Goal: Task Accomplishment & Management: Use online tool/utility

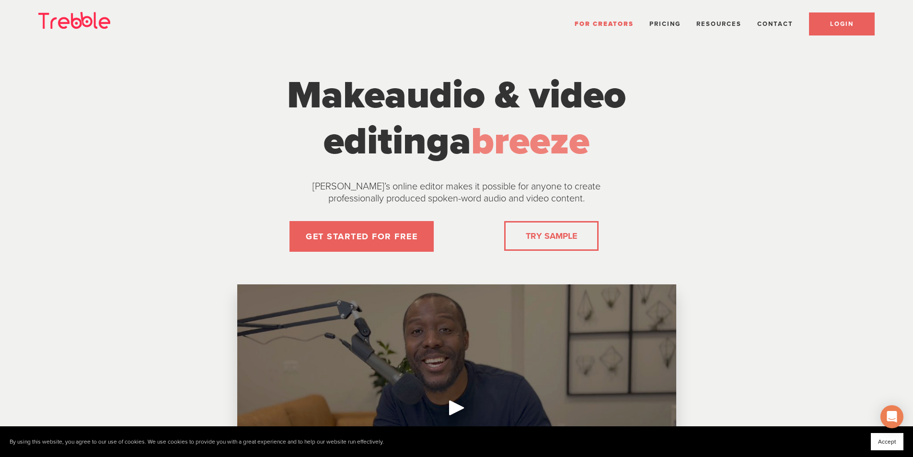
click at [827, 26] on link "LOGIN" at bounding box center [842, 23] width 66 height 23
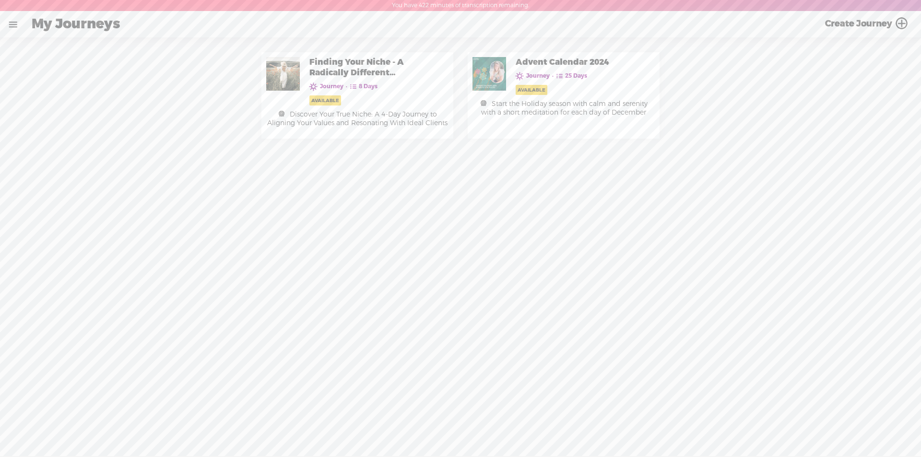
click at [17, 25] on link at bounding box center [12, 24] width 25 height 25
click at [56, 201] on div "MY LIBRARY" at bounding box center [58, 205] width 48 height 8
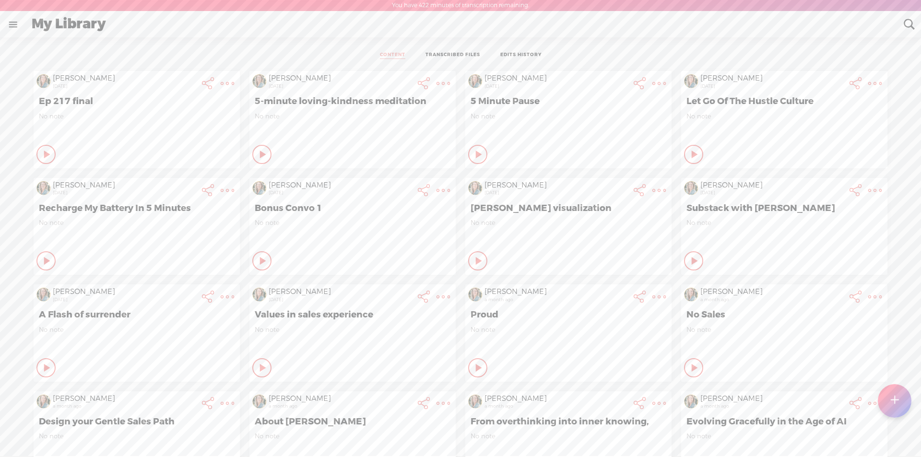
click at [891, 405] on t at bounding box center [894, 400] width 8 height 21
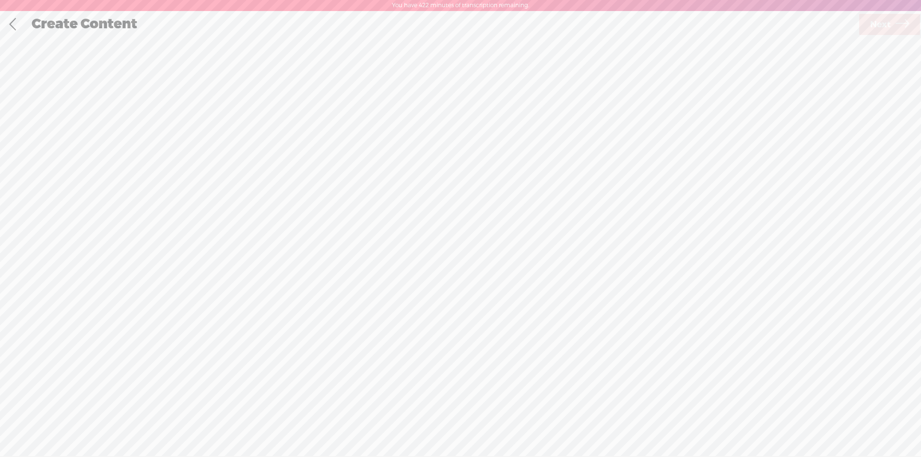
scroll to position [0, 0]
click at [418, 261] on span "Click to browse , or drag & drop your audio or video file here (File duration m…" at bounding box center [461, 269] width 244 height 98
click at [883, 23] on span "Next" at bounding box center [880, 24] width 21 height 24
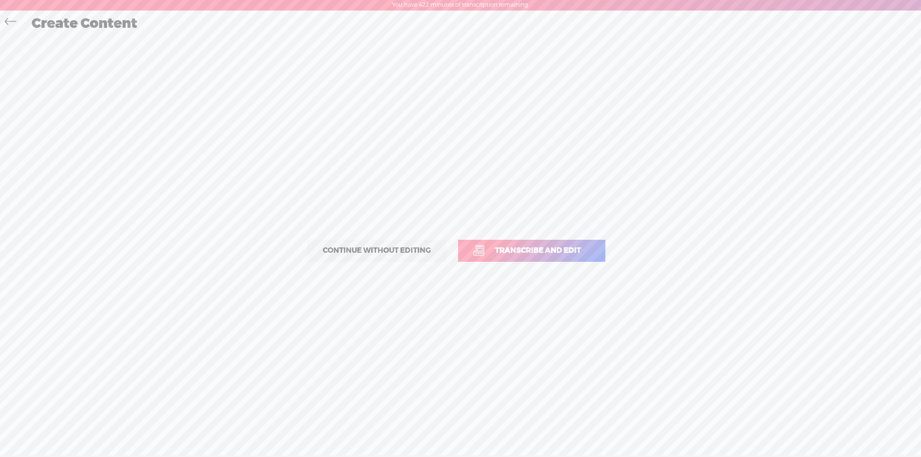
click at [549, 252] on span "Transcribe and edit" at bounding box center [538, 250] width 106 height 11
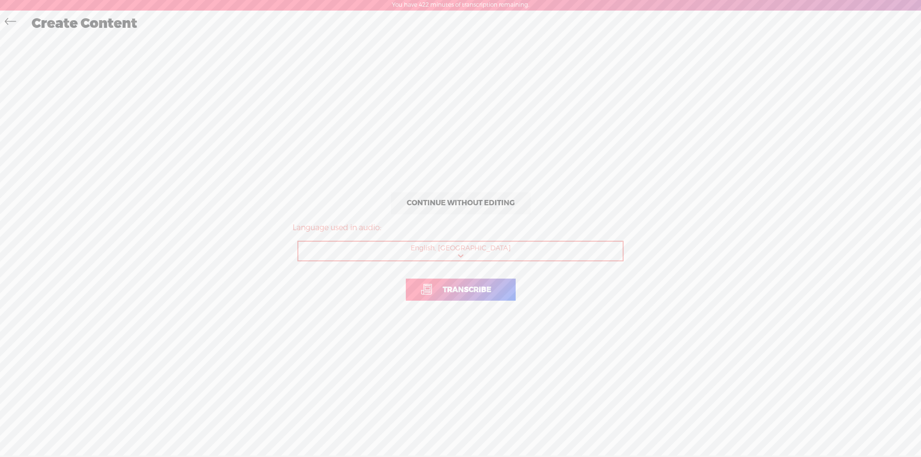
drag, startPoint x: 458, startPoint y: 288, endPoint x: 434, endPoint y: 210, distance: 81.9
click at [457, 285] on span "Transcribe" at bounding box center [467, 289] width 69 height 11
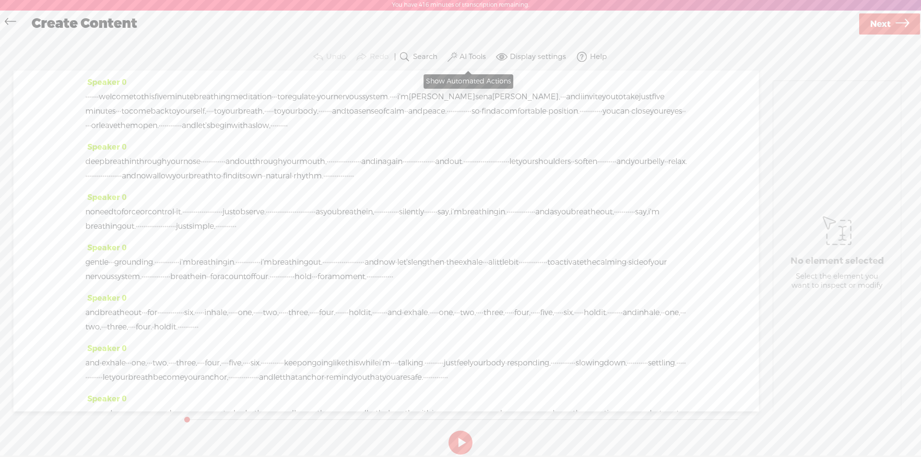
click at [478, 55] on label "AI Tools" at bounding box center [472, 57] width 26 height 10
click at [456, 158] on span at bounding box center [461, 155] width 17 height 7
click at [459, 181] on span at bounding box center [461, 181] width 17 height 7
click at [458, 156] on span at bounding box center [461, 156] width 17 height 7
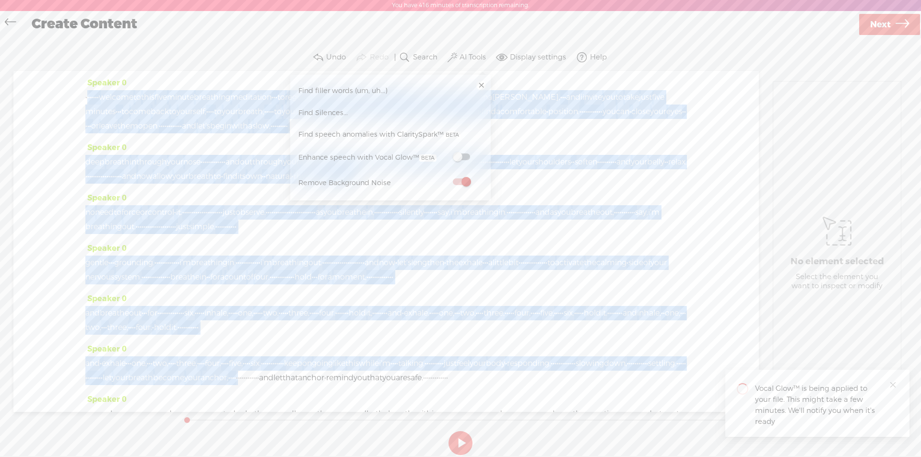
scroll to position [280, 0]
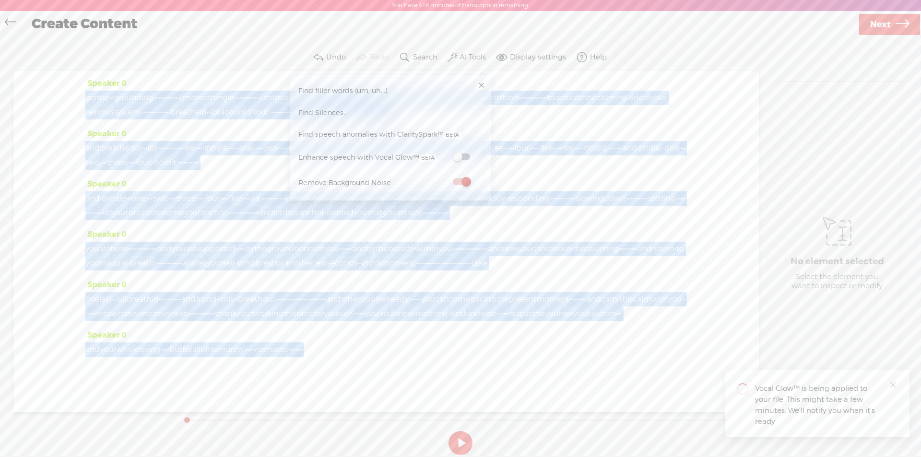
drag, startPoint x: 87, startPoint y: 98, endPoint x: 489, endPoint y: 360, distance: 479.3
click at [489, 360] on div "Speaker 0 · · · · · · · welcome to this five minute breathing meditation · · · …" at bounding box center [385, 241] width 745 height 341
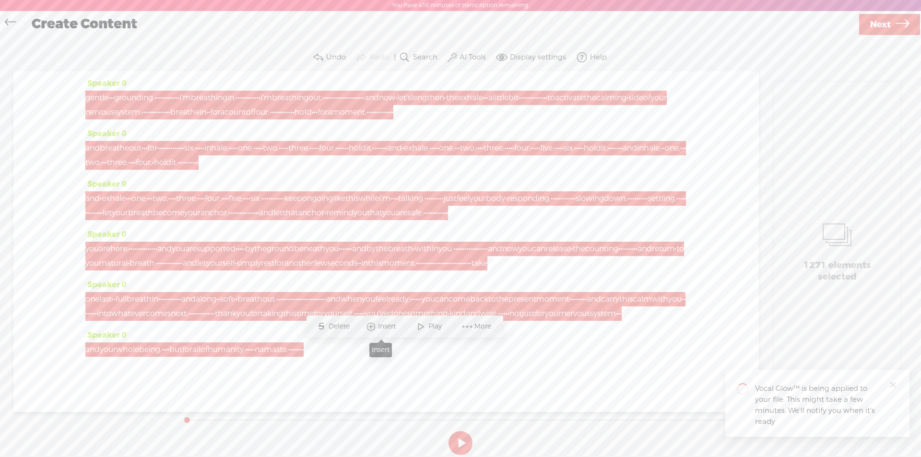
click at [382, 324] on span "Insert" at bounding box center [388, 327] width 20 height 10
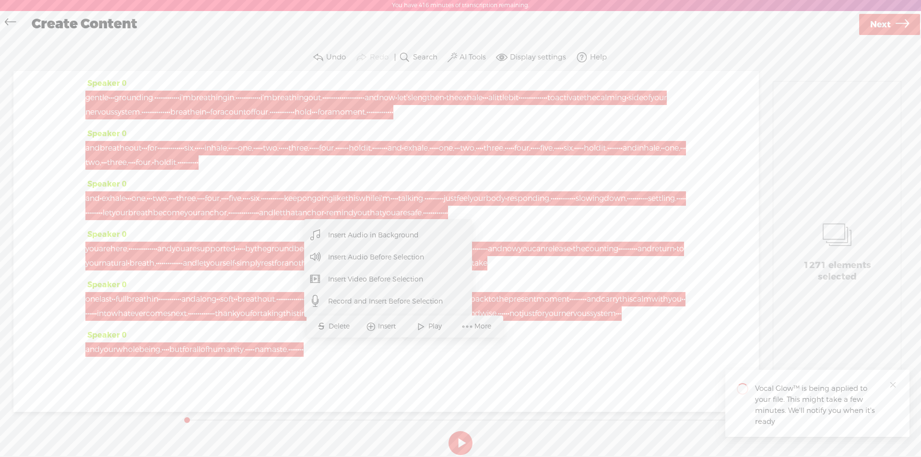
click at [368, 236] on span "Insert Audio in Background" at bounding box center [373, 235] width 129 height 22
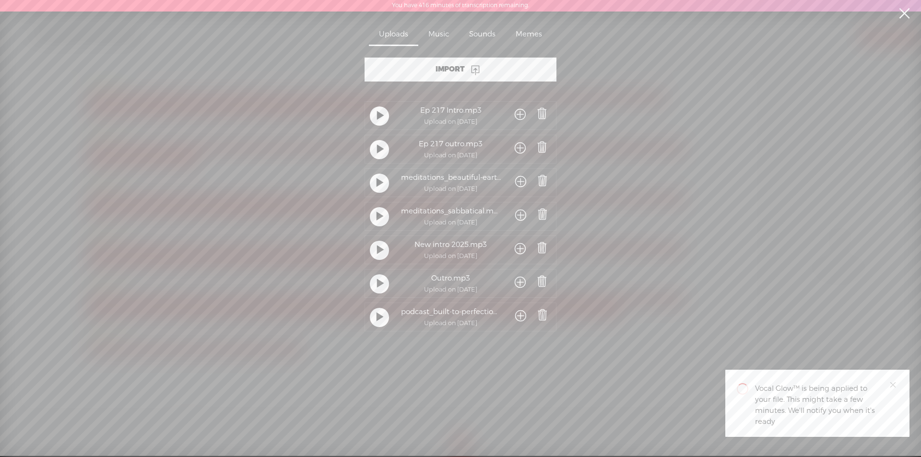
click at [519, 212] on span at bounding box center [520, 216] width 11 height 18
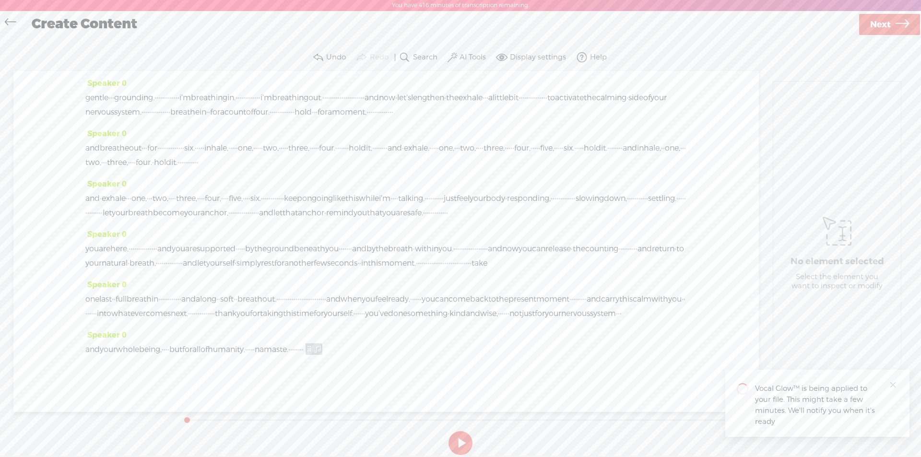
click at [0, 0] on div at bounding box center [0, 0] width 0 height 0
drag, startPoint x: 845, startPoint y: 116, endPoint x: 835, endPoint y: 116, distance: 10.6
click at [835, 116] on div at bounding box center [840, 117] width 22 height 22
drag, startPoint x: 827, startPoint y: 317, endPoint x: 846, endPoint y: 319, distance: 19.7
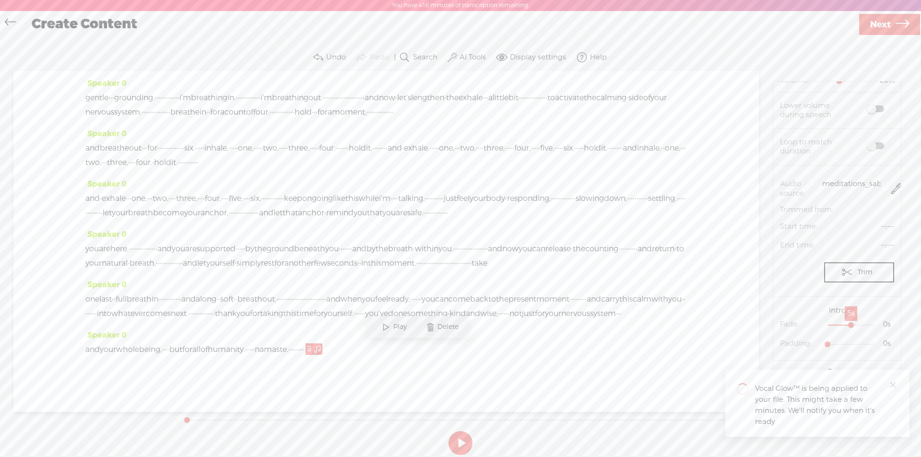
click at [846, 319] on div at bounding box center [852, 326] width 22 height 22
click at [839, 337] on div at bounding box center [828, 345] width 22 height 22
click at [849, 339] on div at bounding box center [852, 345] width 22 height 22
click at [892, 385] on icon "close" at bounding box center [892, 385] width 6 height 6
drag, startPoint x: 827, startPoint y: 379, endPoint x: 863, endPoint y: 378, distance: 36.0
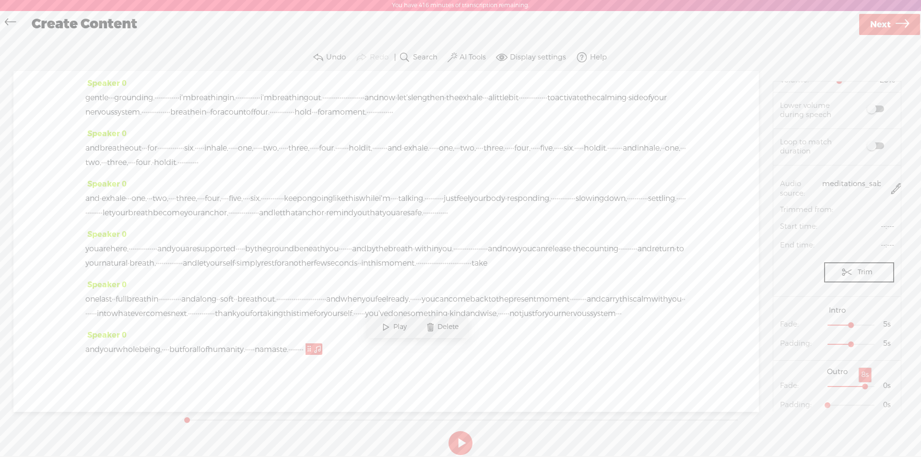
click at [863, 378] on div at bounding box center [865, 387] width 22 height 22
drag, startPoint x: 846, startPoint y: 398, endPoint x: 857, endPoint y: 398, distance: 10.5
click at [857, 398] on div at bounding box center [865, 406] width 22 height 22
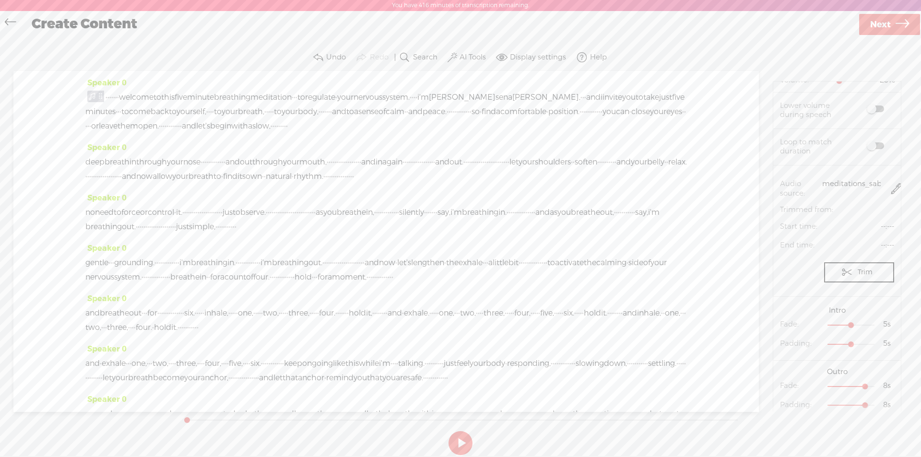
click at [0, 0] on div at bounding box center [0, 0] width 0 height 0
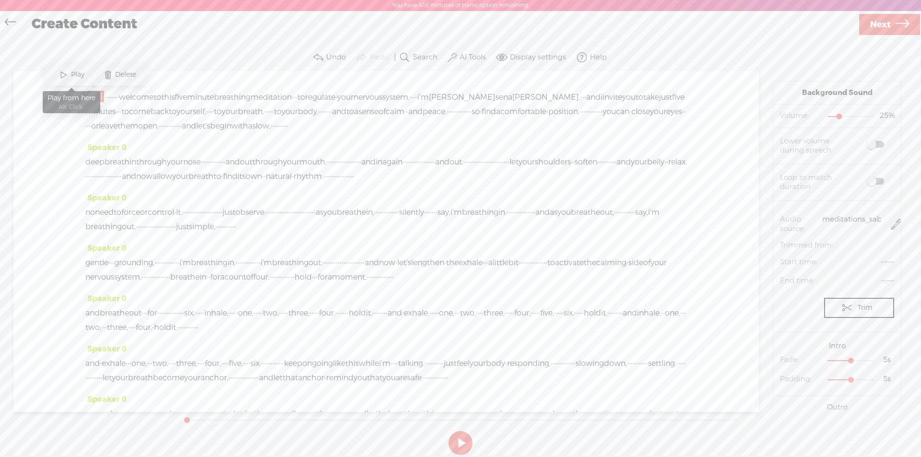
click at [76, 74] on span "Play" at bounding box center [79, 75] width 16 height 10
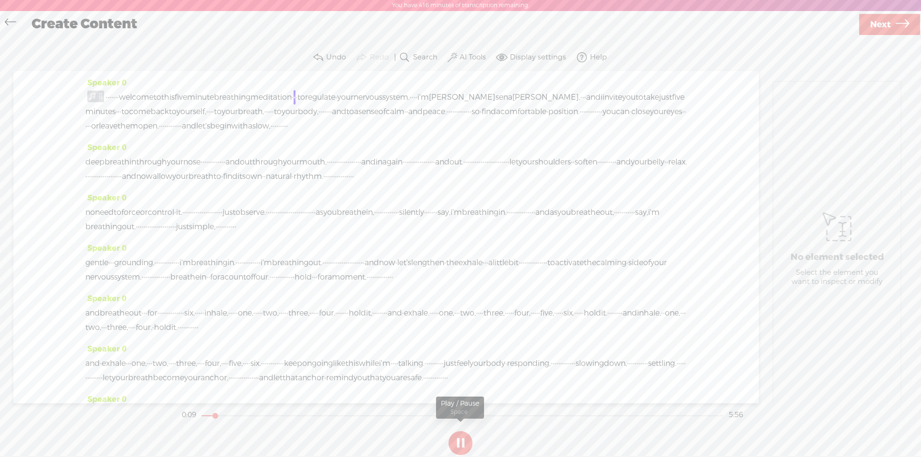
click at [463, 448] on button at bounding box center [460, 443] width 24 height 24
click at [890, 22] on link "Next" at bounding box center [889, 24] width 61 height 21
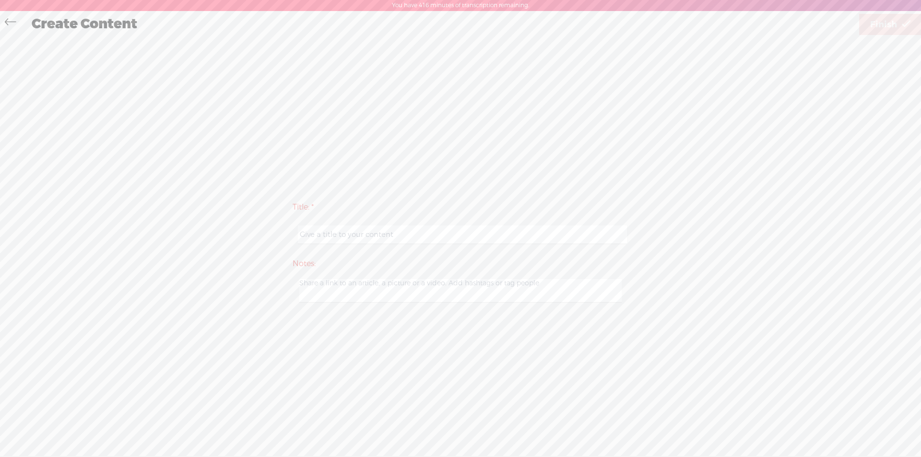
click at [333, 238] on input "text" at bounding box center [462, 234] width 328 height 19
type input "Nervous System Meditation"
click at [880, 22] on span "Finish" at bounding box center [883, 24] width 27 height 24
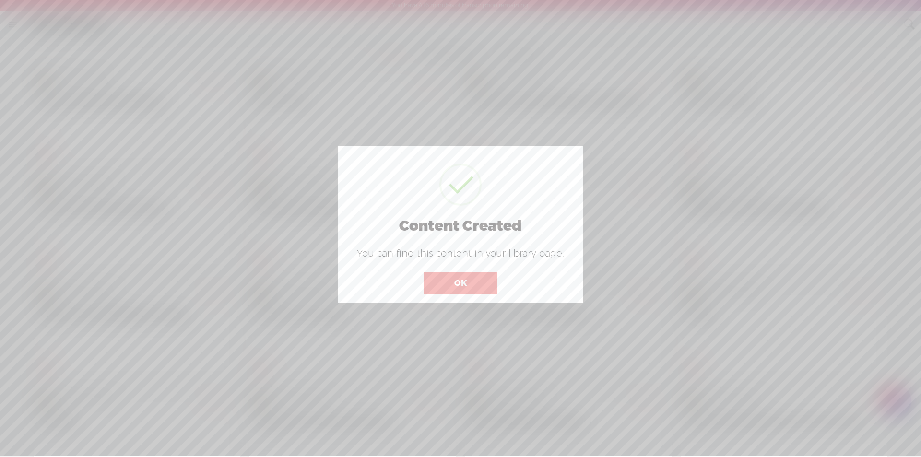
click at [468, 274] on button "OK" at bounding box center [460, 283] width 73 height 22
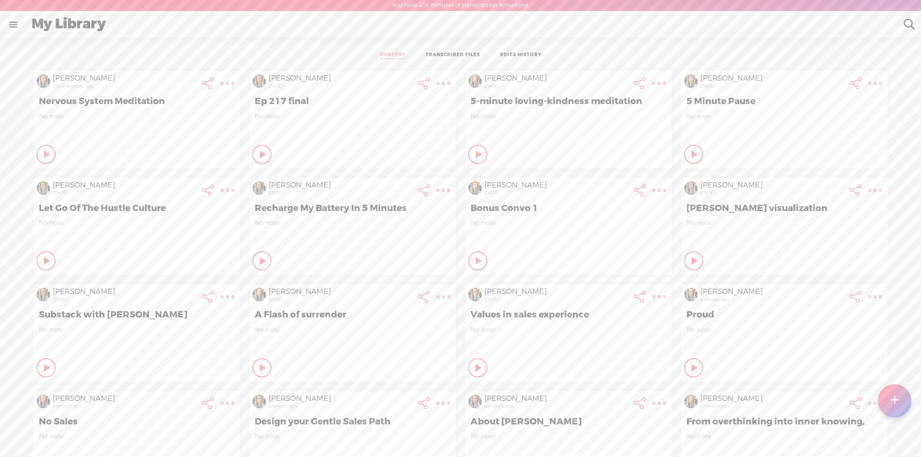
click at [221, 80] on t at bounding box center [227, 83] width 13 height 13
click at [157, 205] on link "Download Audio" at bounding box center [167, 204] width 109 height 22
click at [65, 189] on span "Download .mp3 file" at bounding box center [54, 193] width 84 height 22
click at [905, 400] on div at bounding box center [894, 401] width 34 height 34
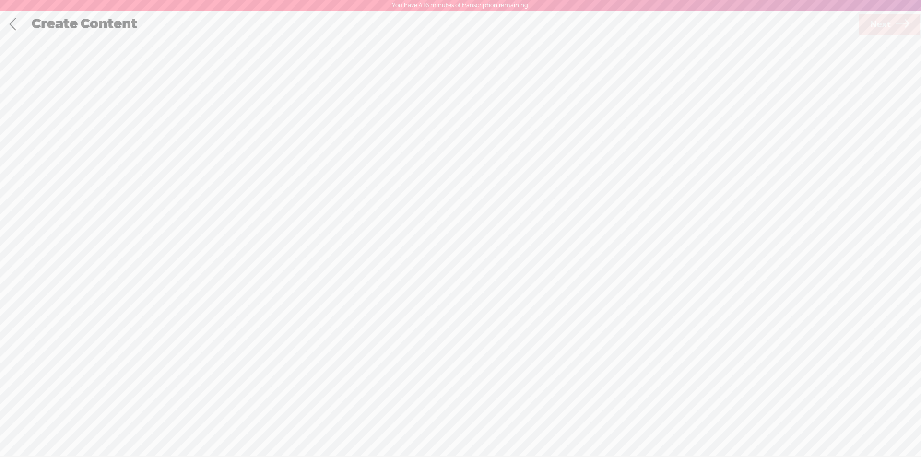
scroll to position [0, 0]
click at [405, 275] on span "browse" at bounding box center [390, 274] width 29 height 10
click at [878, 25] on span "Next" at bounding box center [880, 24] width 21 height 24
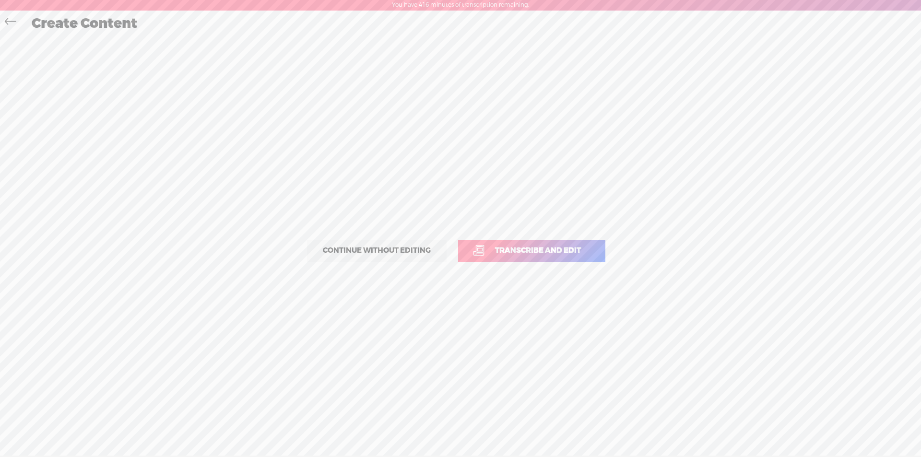
drag, startPoint x: 488, startPoint y: 253, endPoint x: 437, endPoint y: 63, distance: 196.1
click at [488, 251] on span "Transcribe and edit" at bounding box center [538, 250] width 106 height 11
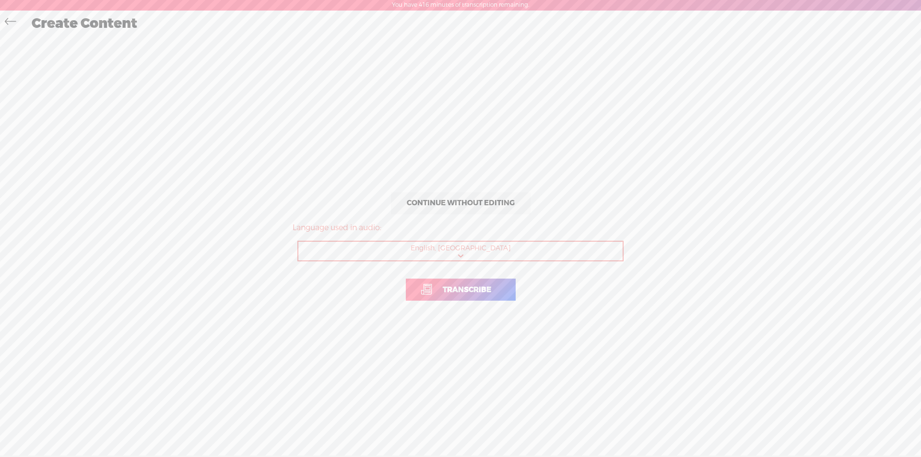
click at [434, 293] on span "Transcribe" at bounding box center [467, 289] width 69 height 11
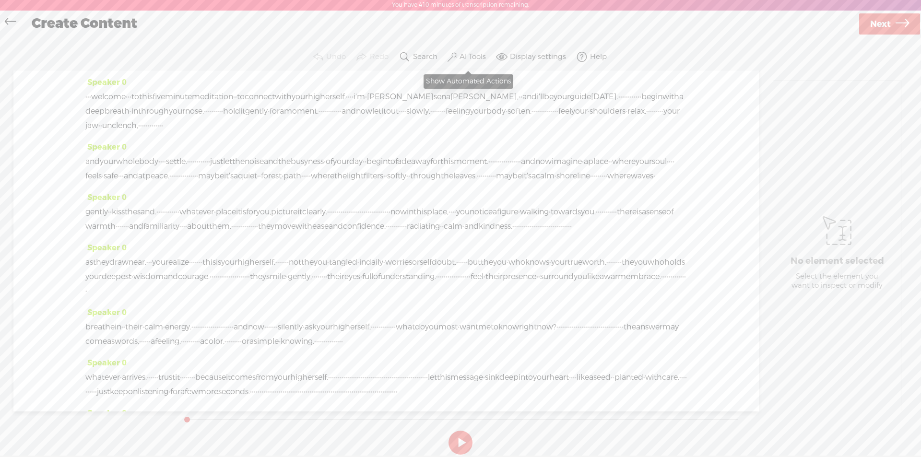
click at [469, 57] on label "AI Tools" at bounding box center [472, 57] width 26 height 10
click at [460, 157] on span at bounding box center [461, 155] width 17 height 7
click at [458, 180] on span at bounding box center [461, 181] width 17 height 7
click at [203, 80] on div "Speaker 0 · · · welcome · · · to this five minute meditation · · to connect wit…" at bounding box center [385, 108] width 601 height 65
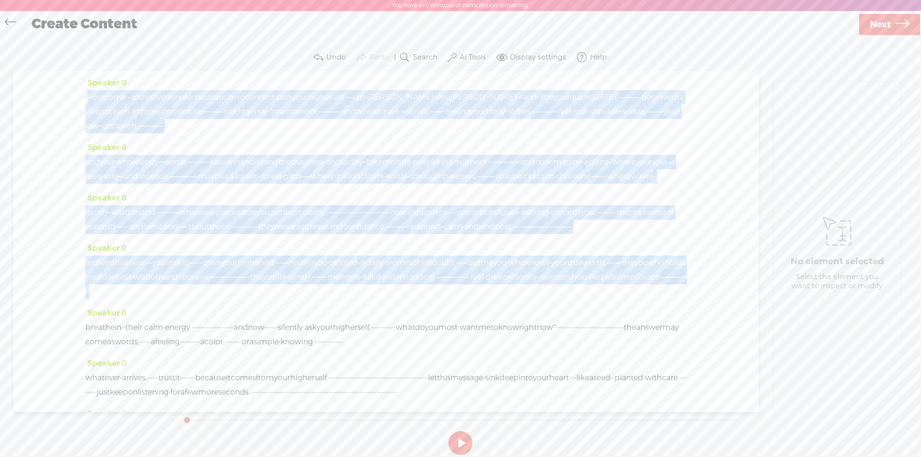
scroll to position [240, 0]
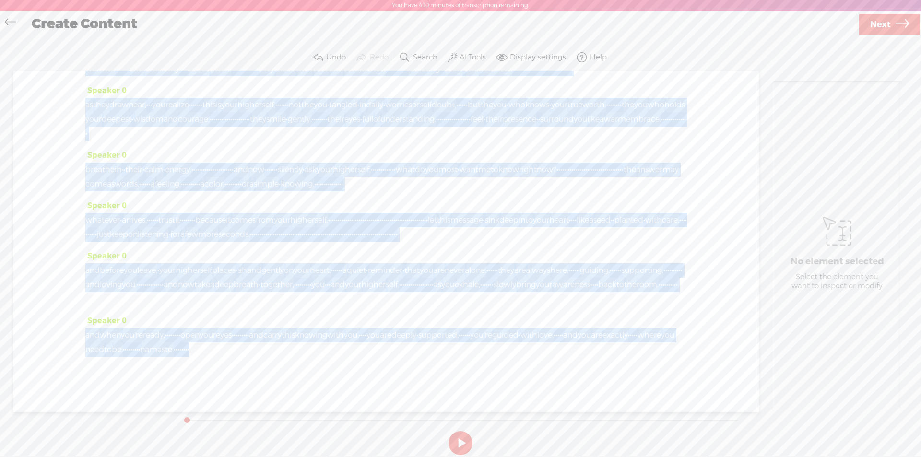
drag, startPoint x: 88, startPoint y: 97, endPoint x: 537, endPoint y: 366, distance: 523.0
click at [537, 366] on div "Speaker 0 · · · welcome · · · to this five minute meditation · · to connect wit…" at bounding box center [385, 241] width 745 height 341
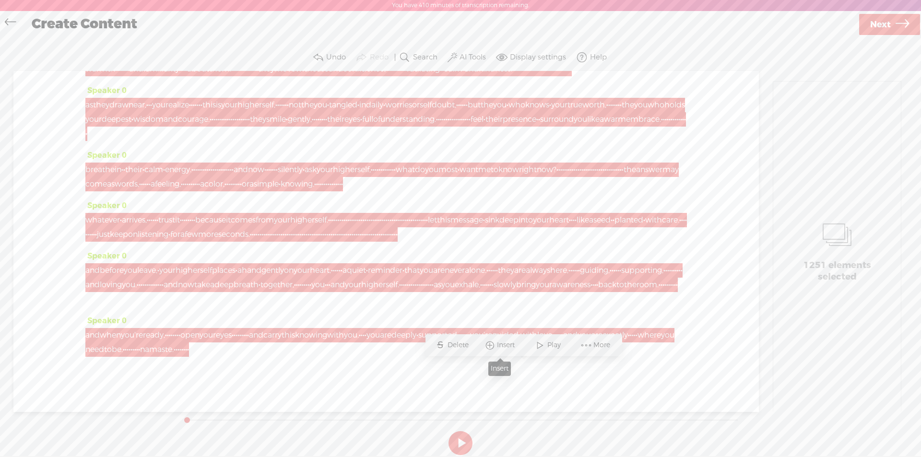
click at [501, 342] on span "Insert" at bounding box center [507, 345] width 20 height 10
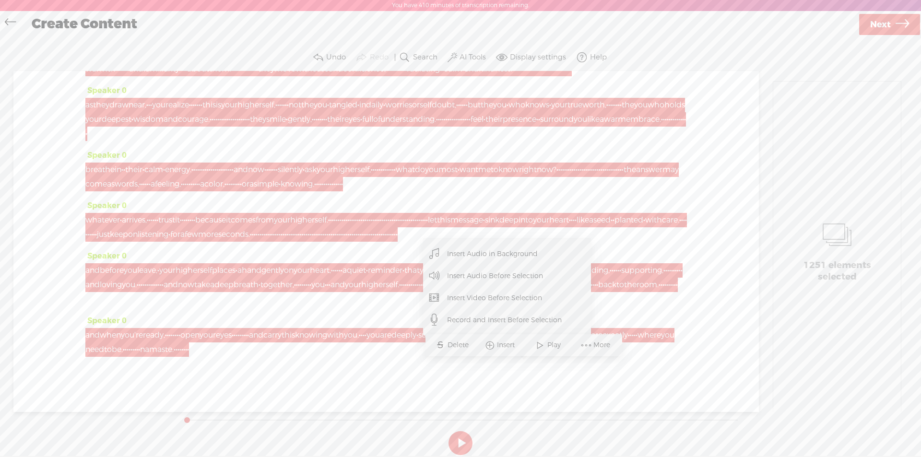
click at [496, 254] on span "Insert Audio in Background" at bounding box center [492, 254] width 129 height 22
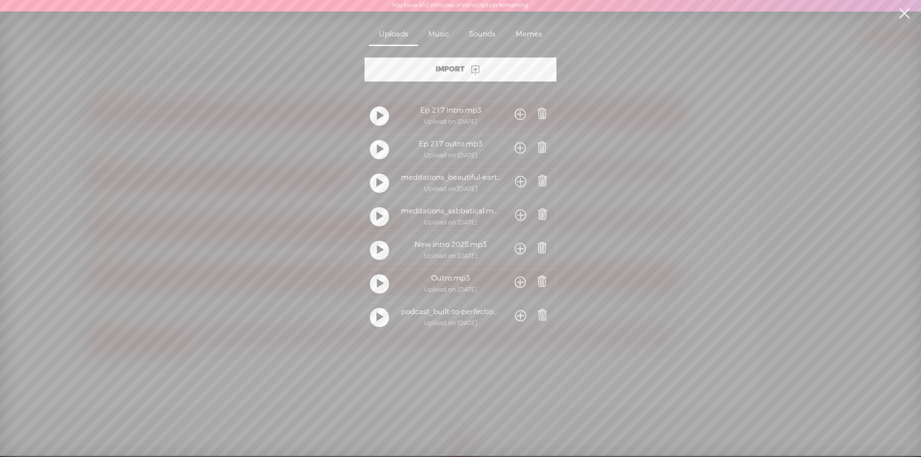
click at [519, 214] on span at bounding box center [520, 216] width 11 height 18
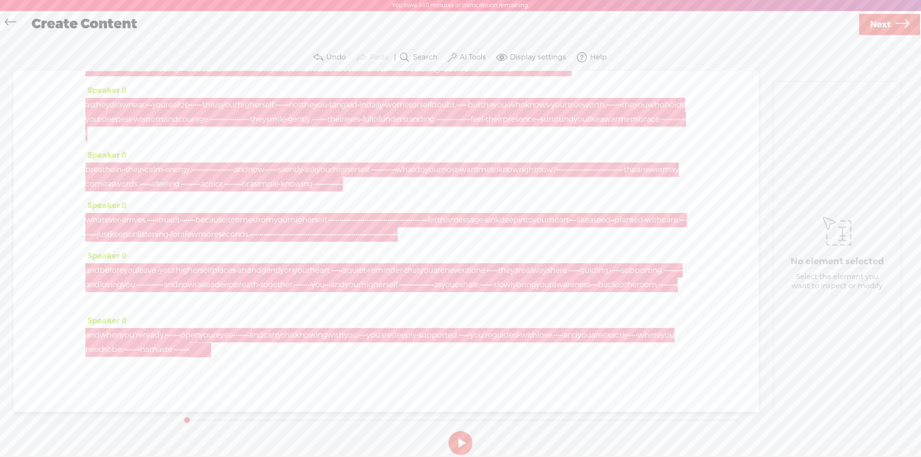
click at [211, 357] on div at bounding box center [200, 349] width 22 height 14
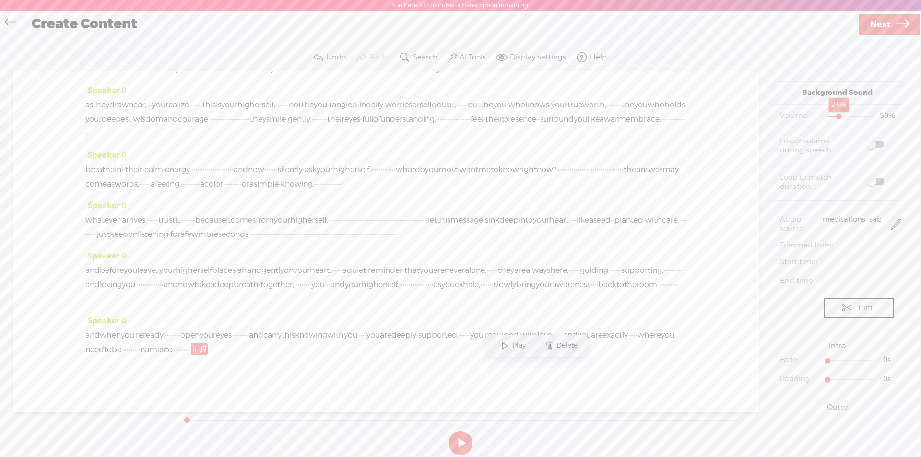
click at [833, 116] on div at bounding box center [840, 117] width 22 height 22
click at [839, 361] on div at bounding box center [828, 362] width 22 height 22
drag, startPoint x: 824, startPoint y: 361, endPoint x: 830, endPoint y: 359, distance: 6.2
click at [846, 362] on span "0s 0s" at bounding box center [858, 360] width 72 height 10
click at [846, 359] on div at bounding box center [856, 362] width 22 height 22
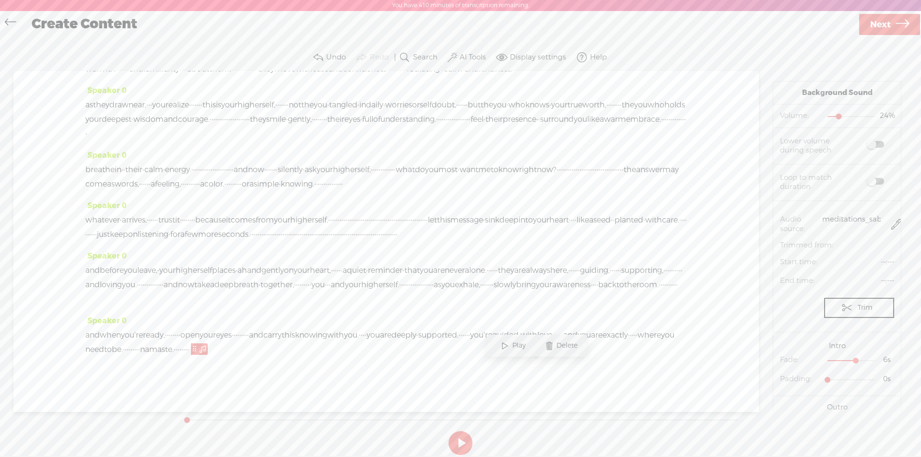
click at [845, 361] on div at bounding box center [856, 362] width 22 height 22
drag, startPoint x: 825, startPoint y: 379, endPoint x: 841, endPoint y: 380, distance: 15.4
click at [841, 380] on div at bounding box center [847, 381] width 22 height 22
drag, startPoint x: 825, startPoint y: 380, endPoint x: 866, endPoint y: 379, distance: 41.2
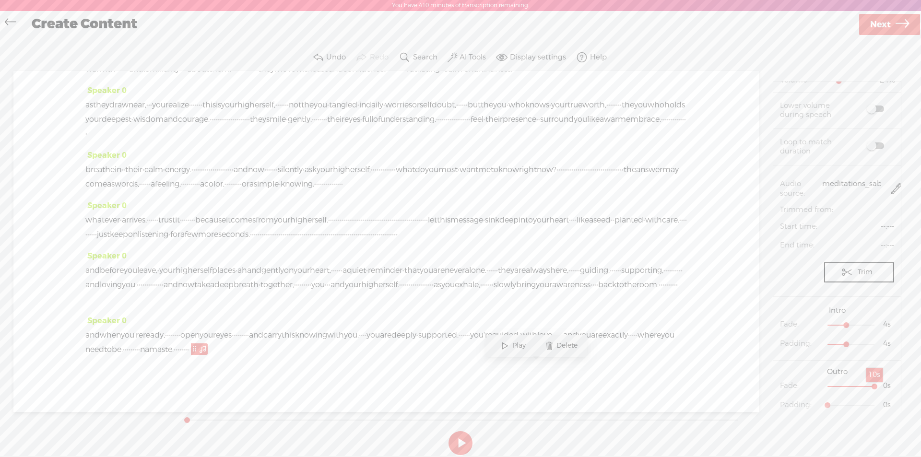
click at [866, 379] on div at bounding box center [875, 387] width 22 height 22
drag, startPoint x: 823, startPoint y: 398, endPoint x: 875, endPoint y: 395, distance: 51.8
click at [875, 395] on div at bounding box center [875, 406] width 22 height 22
click at [889, 17] on span "Next" at bounding box center [880, 24] width 21 height 24
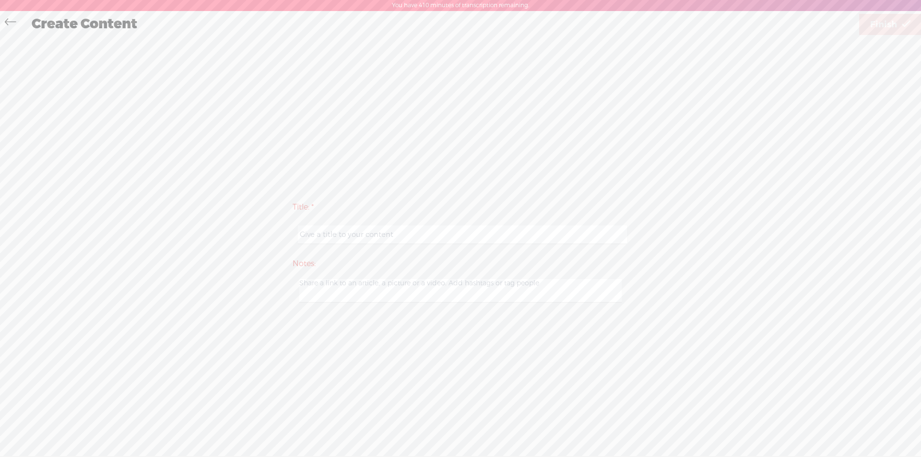
click at [314, 234] on input "text" at bounding box center [462, 234] width 328 height 19
type input "Higher Self"
click at [878, 30] on span "Finish" at bounding box center [883, 24] width 27 height 24
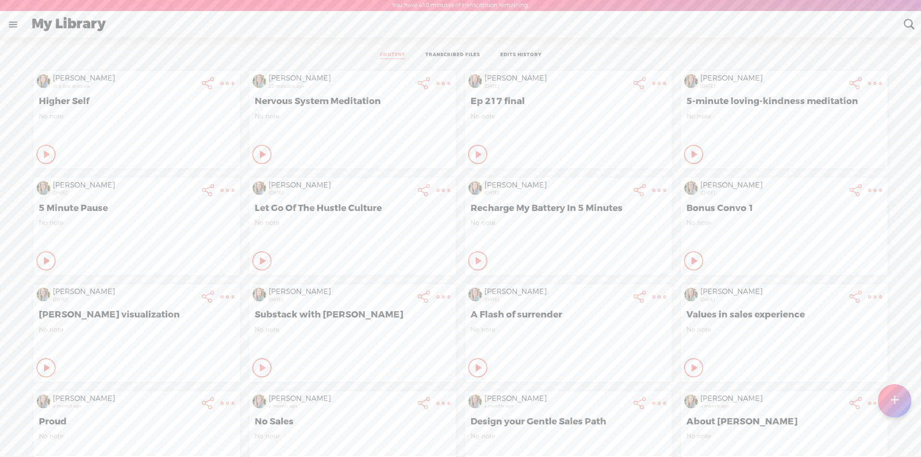
click at [36, 156] on div "Play Content" at bounding box center [45, 154] width 19 height 19
drag, startPoint x: 40, startPoint y: 152, endPoint x: 153, endPoint y: 100, distance: 124.0
click at [42, 151] on icon at bounding box center [47, 155] width 10 height 10
click at [221, 81] on t at bounding box center [227, 83] width 13 height 13
click at [148, 204] on link "Download Audio" at bounding box center [167, 204] width 109 height 22
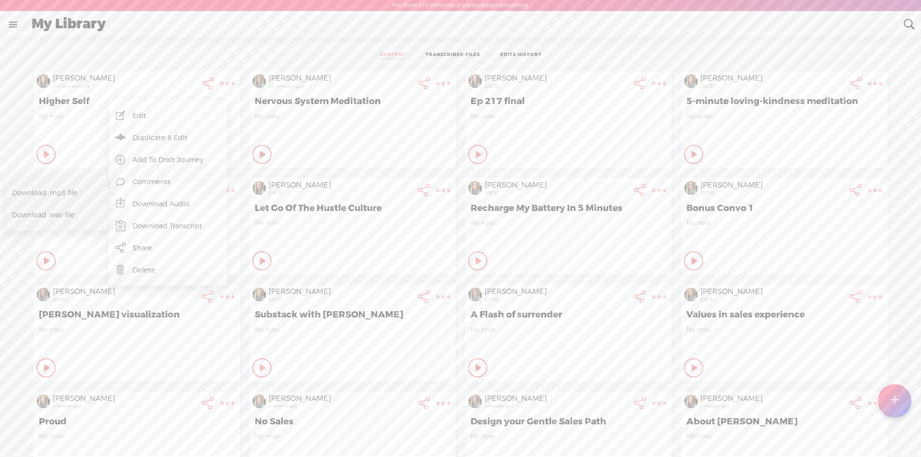
click at [47, 191] on span "Download .mp3 file" at bounding box center [54, 193] width 84 height 22
